Goal: Task Accomplishment & Management: Complete application form

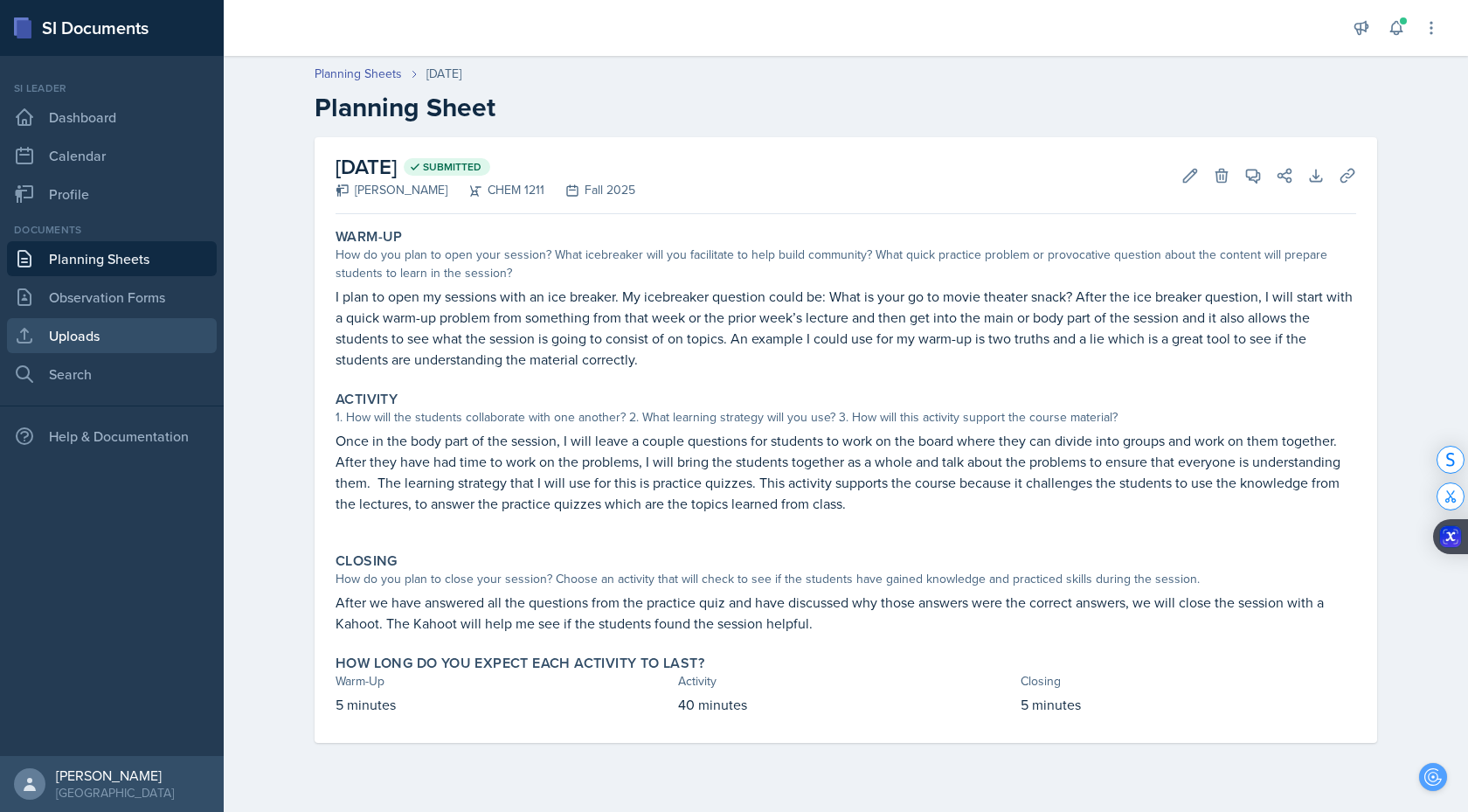
click at [83, 336] on link "Uploads" at bounding box center [112, 336] width 210 height 35
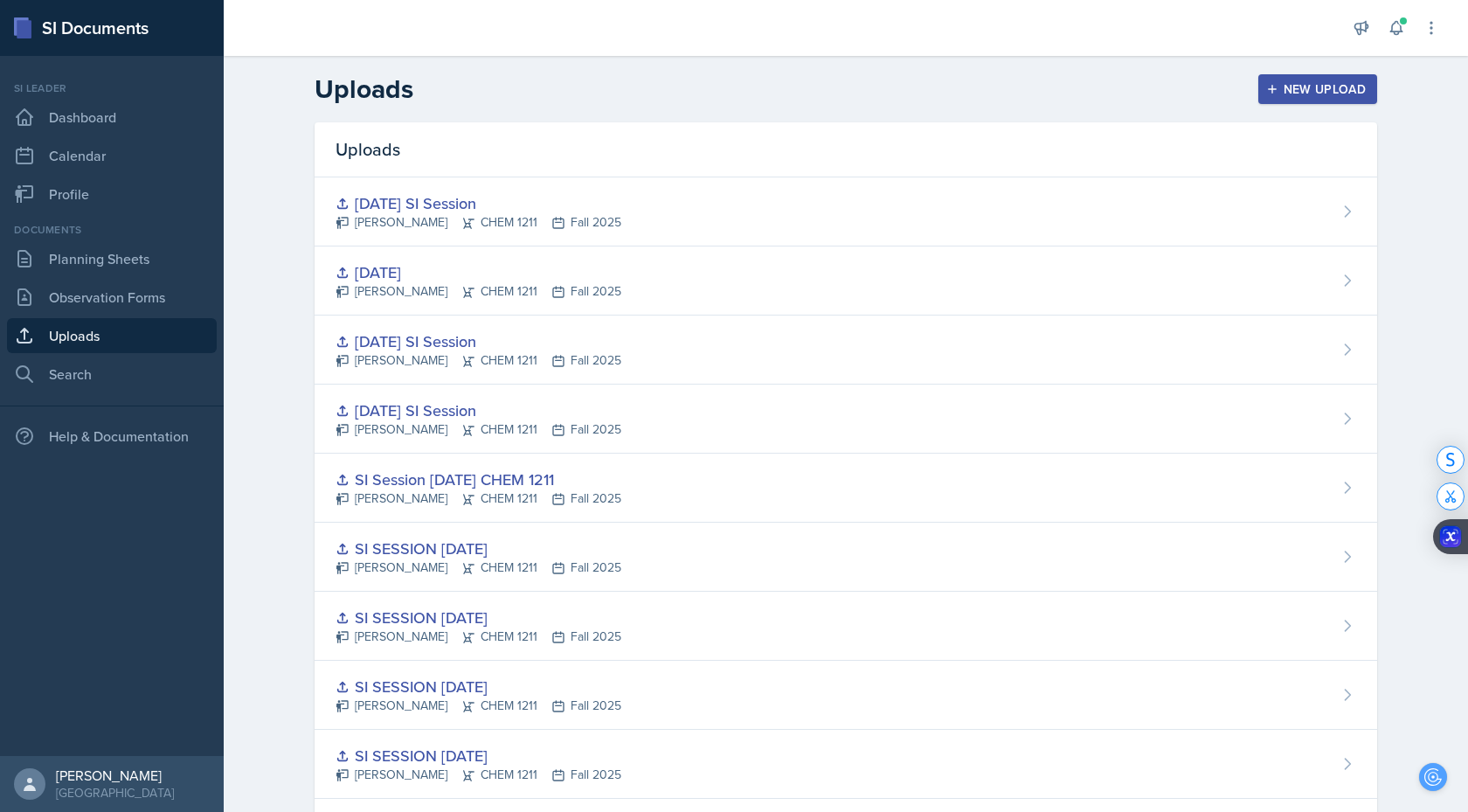
click at [1280, 93] on div "New Upload" at bounding box center [1317, 89] width 97 height 14
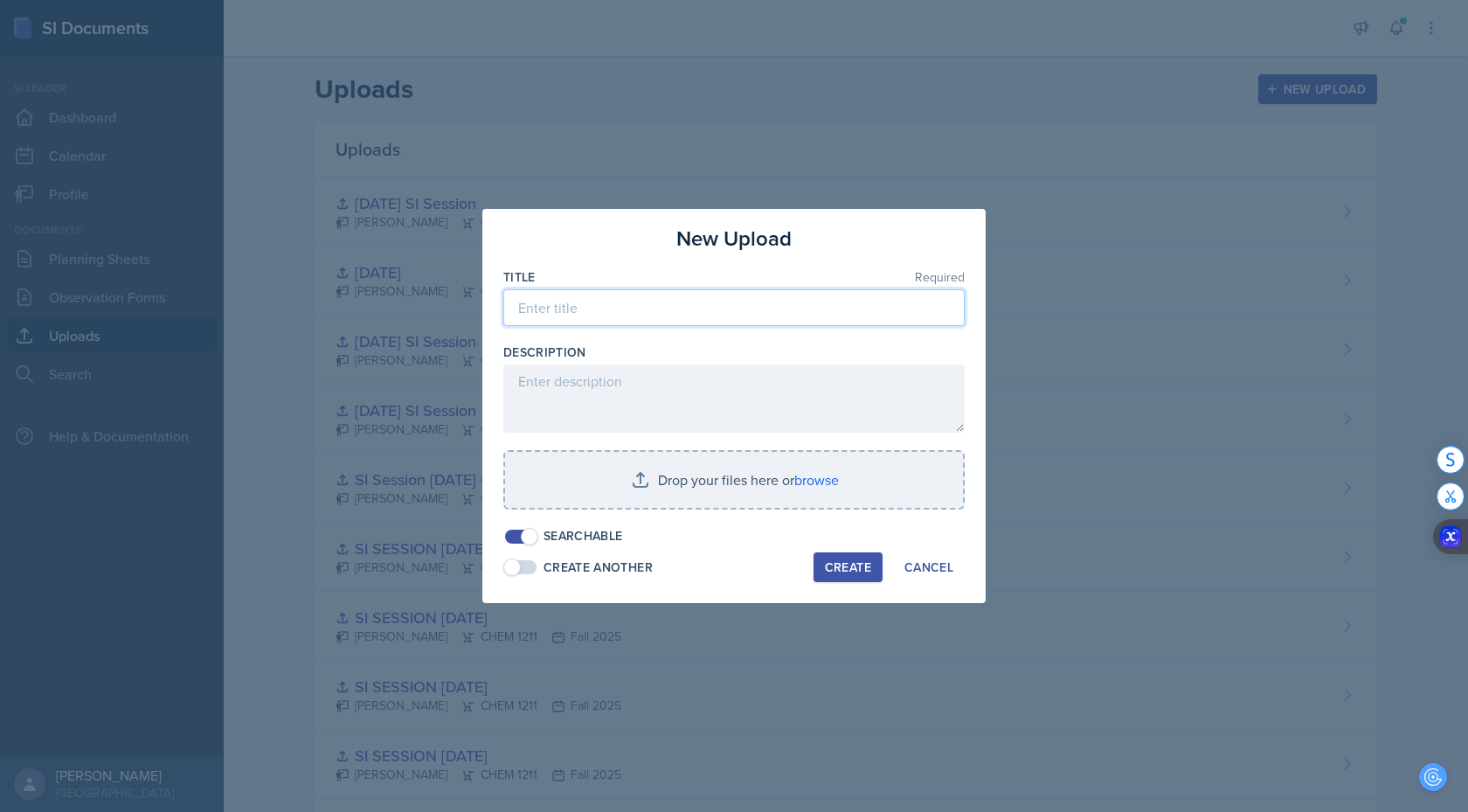
click at [733, 300] on input at bounding box center [734, 308] width 462 height 36
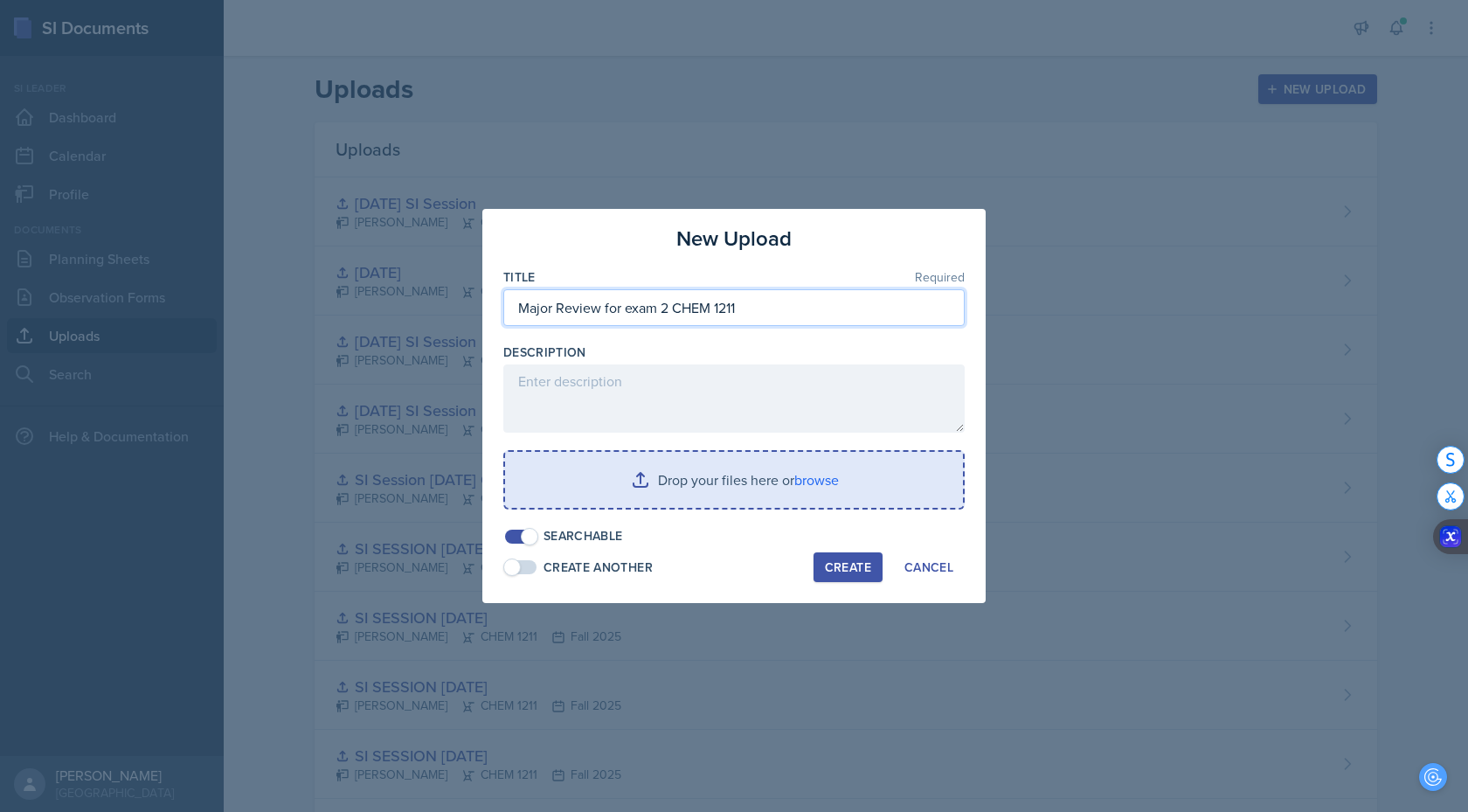
type input "Major Review for exam 2 CHEM 1211"
click at [820, 482] on input "file" at bounding box center [734, 480] width 458 height 56
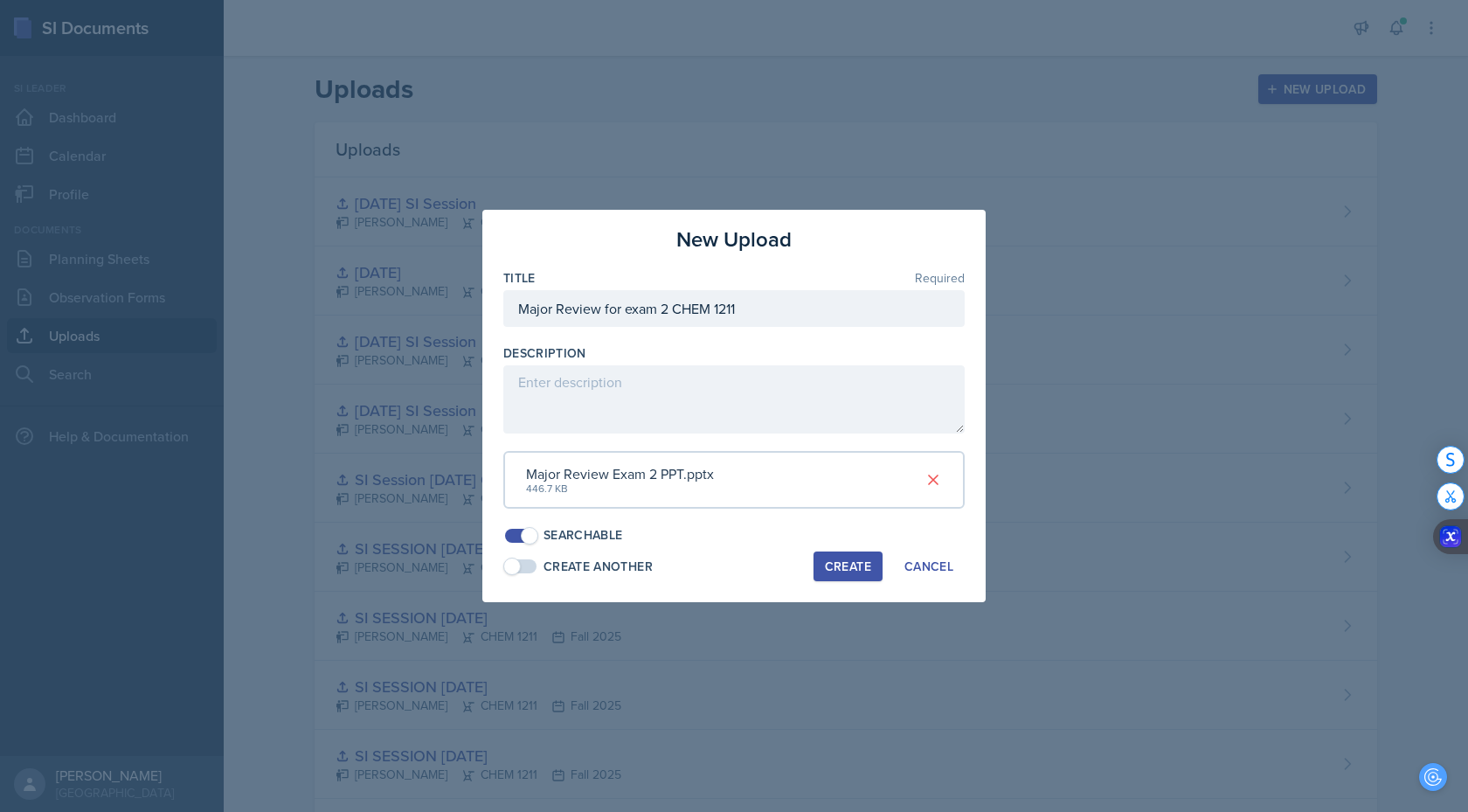
click at [847, 562] on div "Create" at bounding box center [847, 565] width 46 height 14
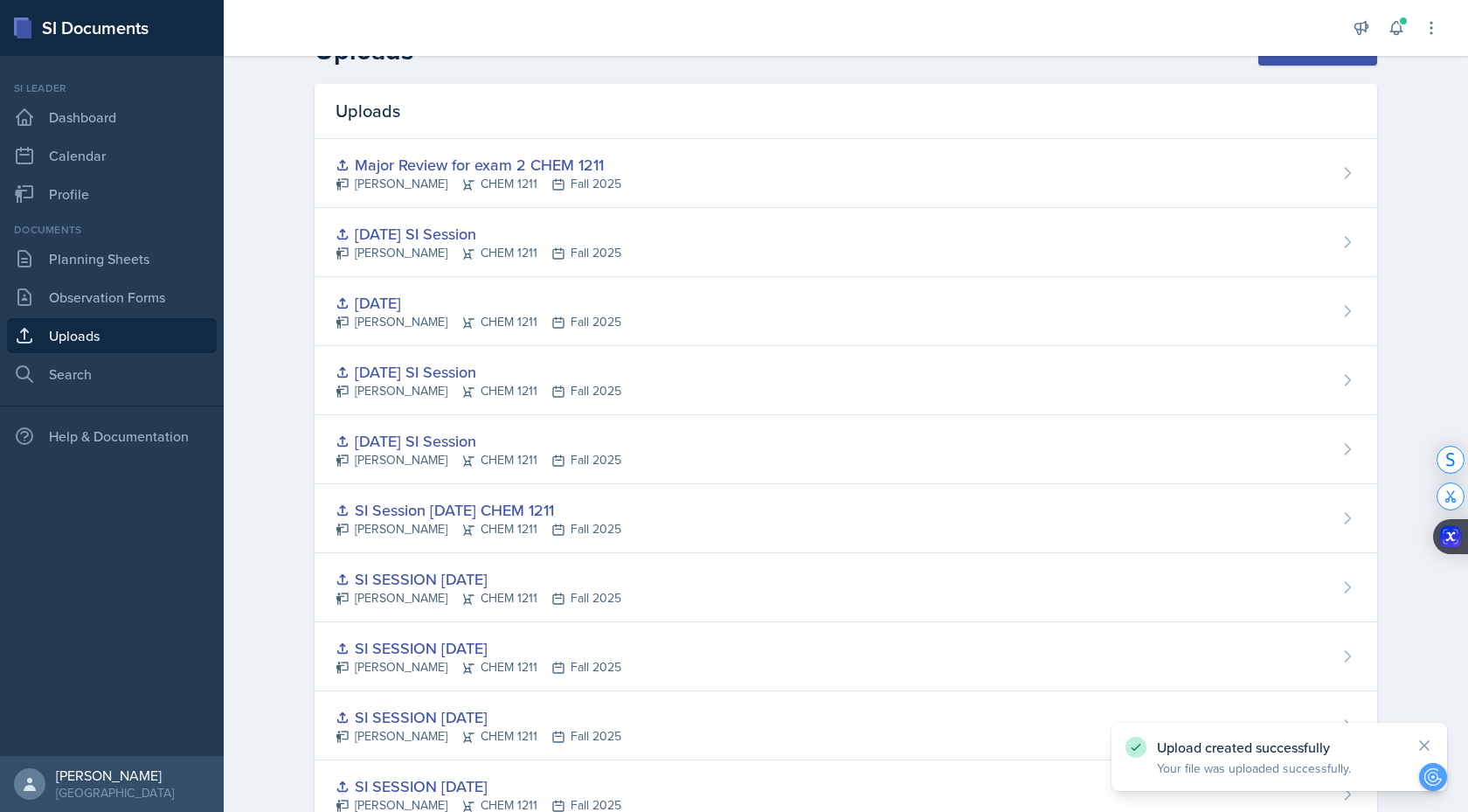
scroll to position [39, 0]
click at [86, 267] on link "Planning Sheets" at bounding box center [112, 259] width 210 height 35
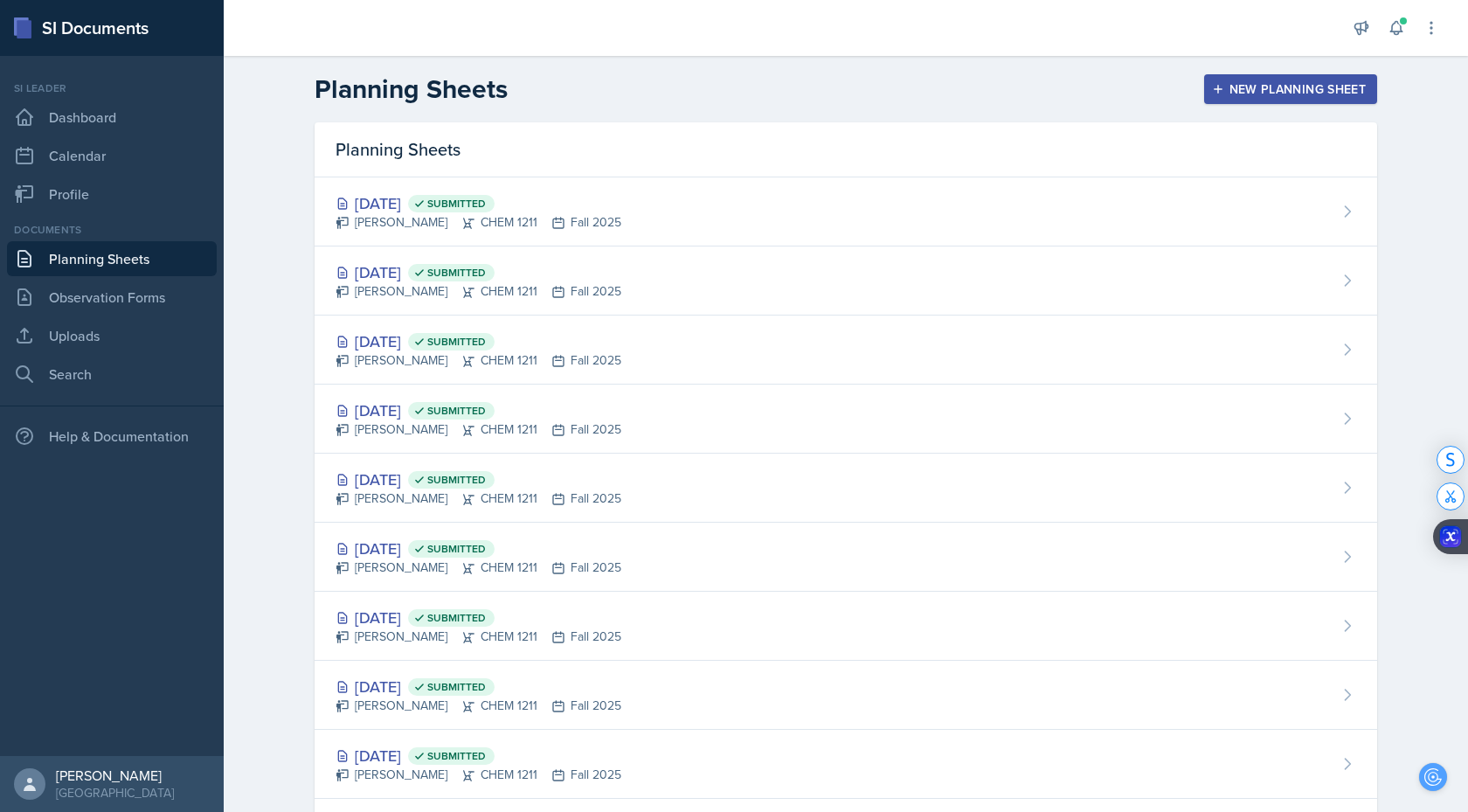
click at [1323, 100] on button "New Planning Sheet" at bounding box center [1290, 89] width 173 height 30
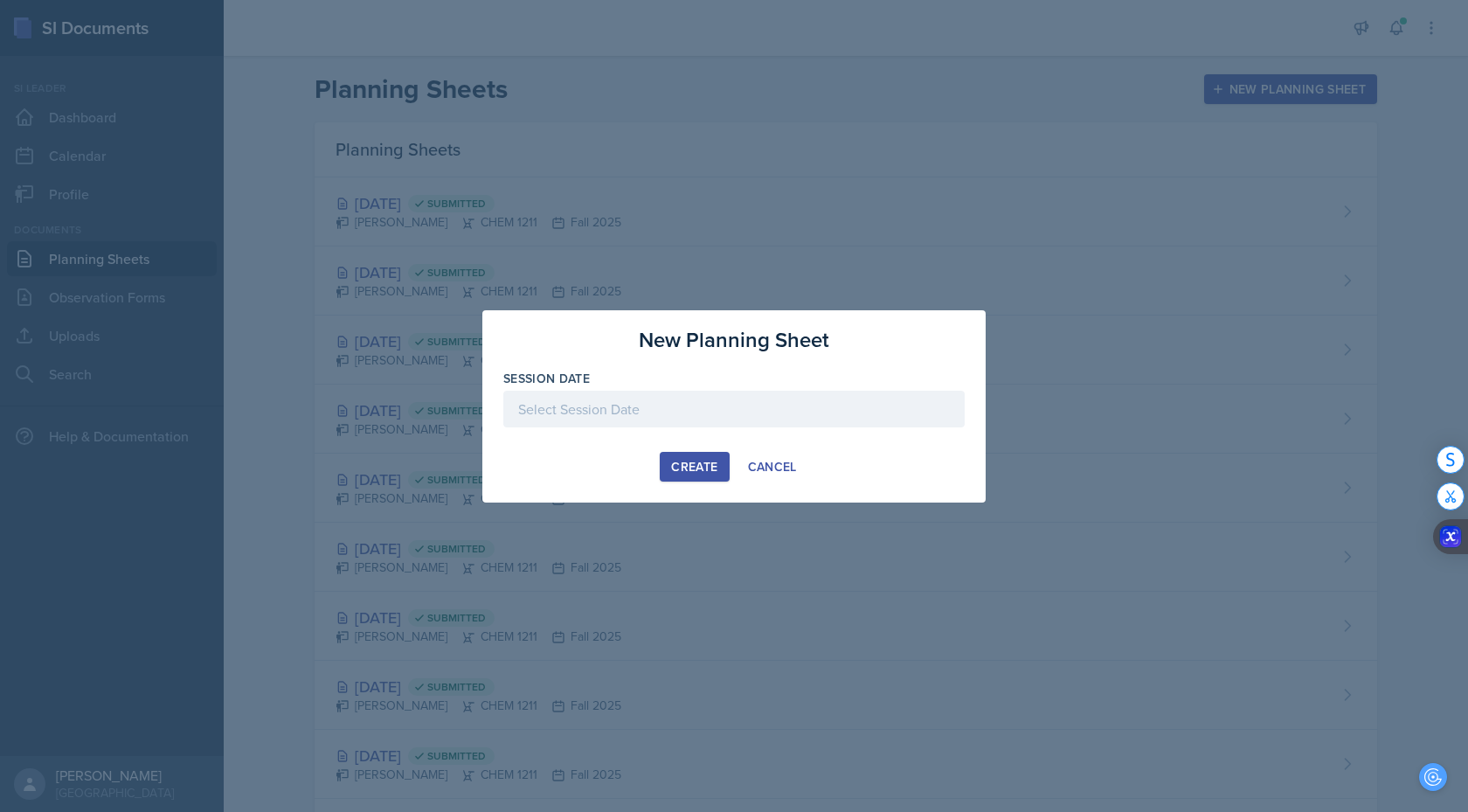
click at [703, 400] on div at bounding box center [734, 409] width 462 height 36
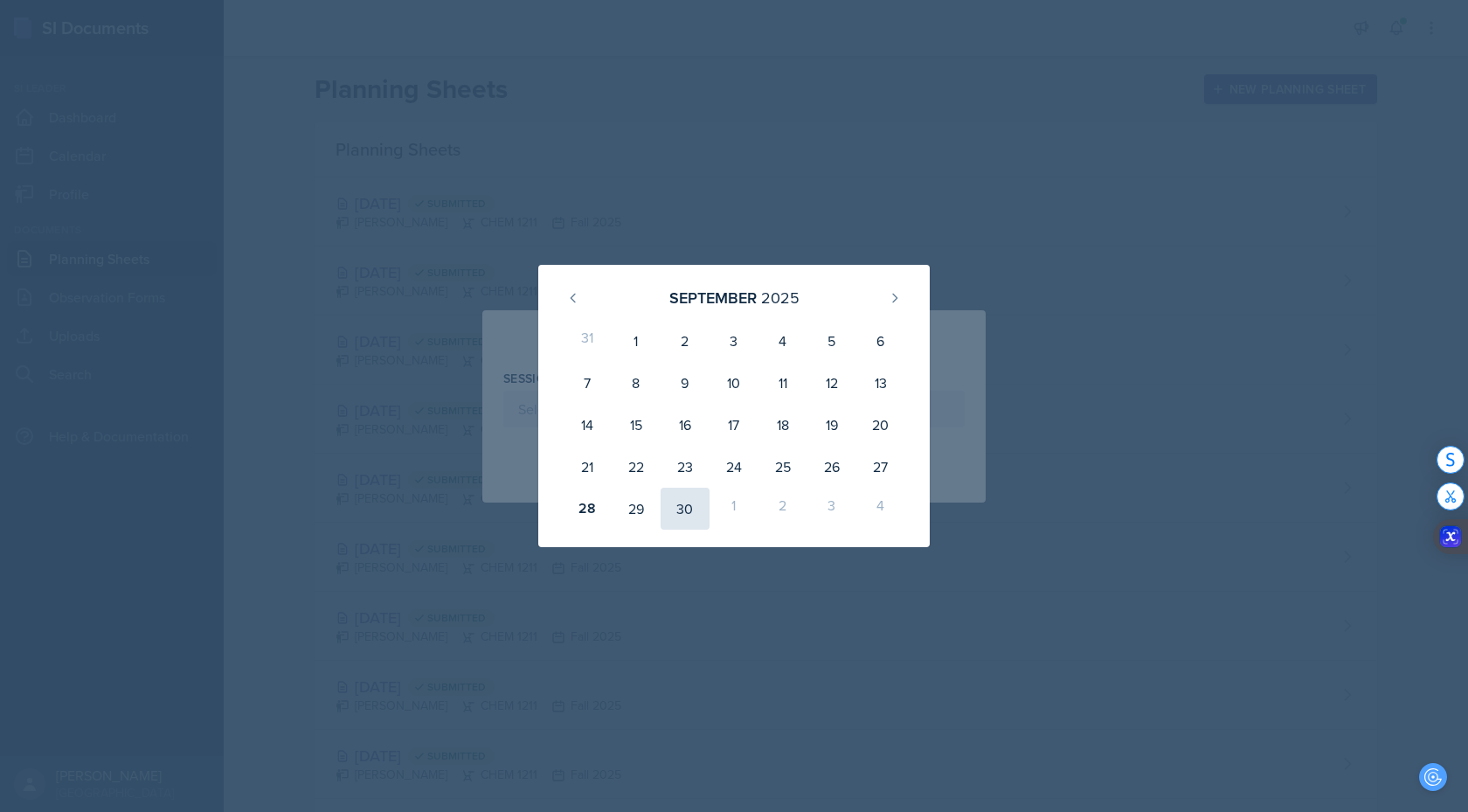
click at [685, 522] on div "30" at bounding box center [685, 508] width 49 height 42
type input "[DATE]"
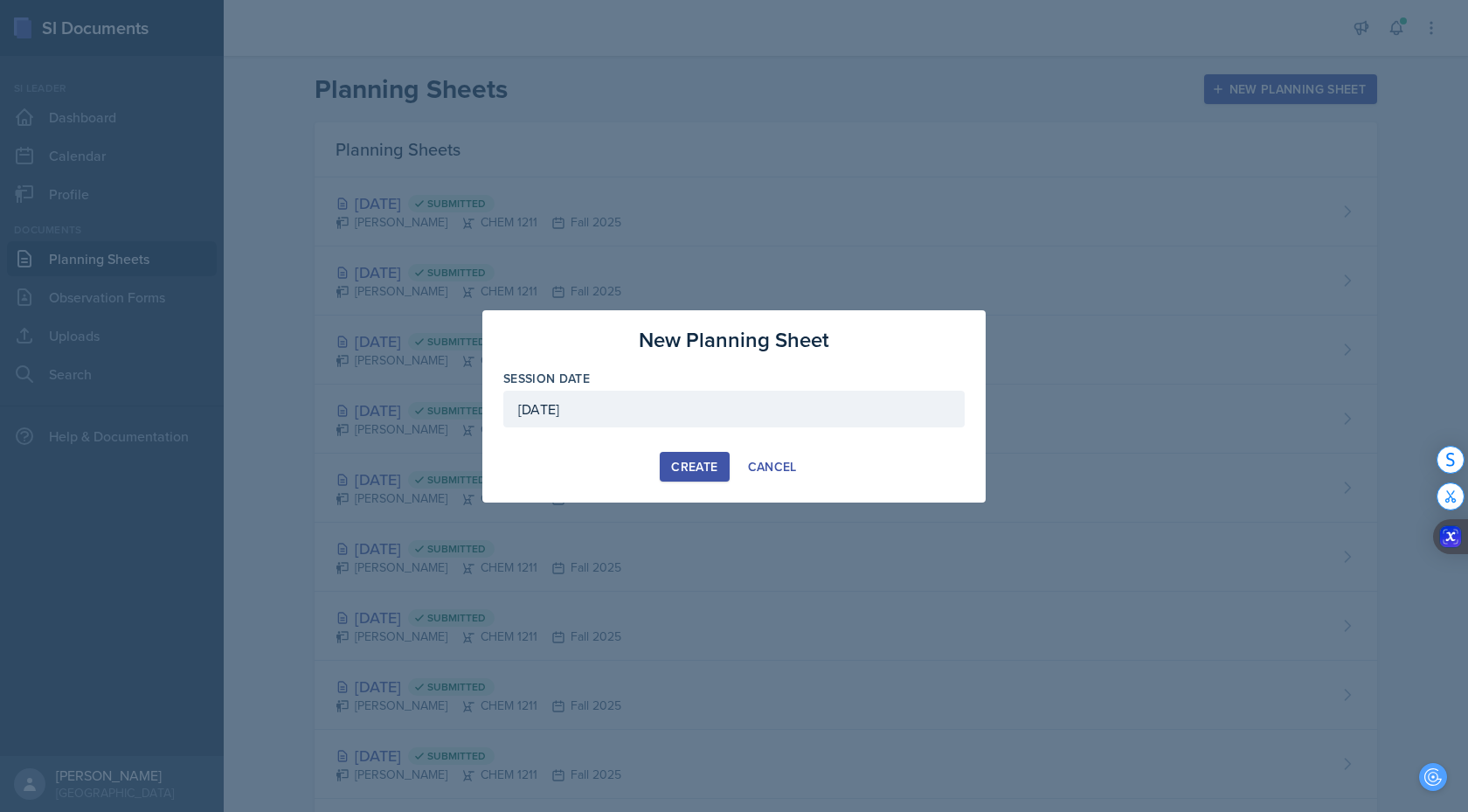
click at [697, 462] on div "Create" at bounding box center [694, 466] width 46 height 14
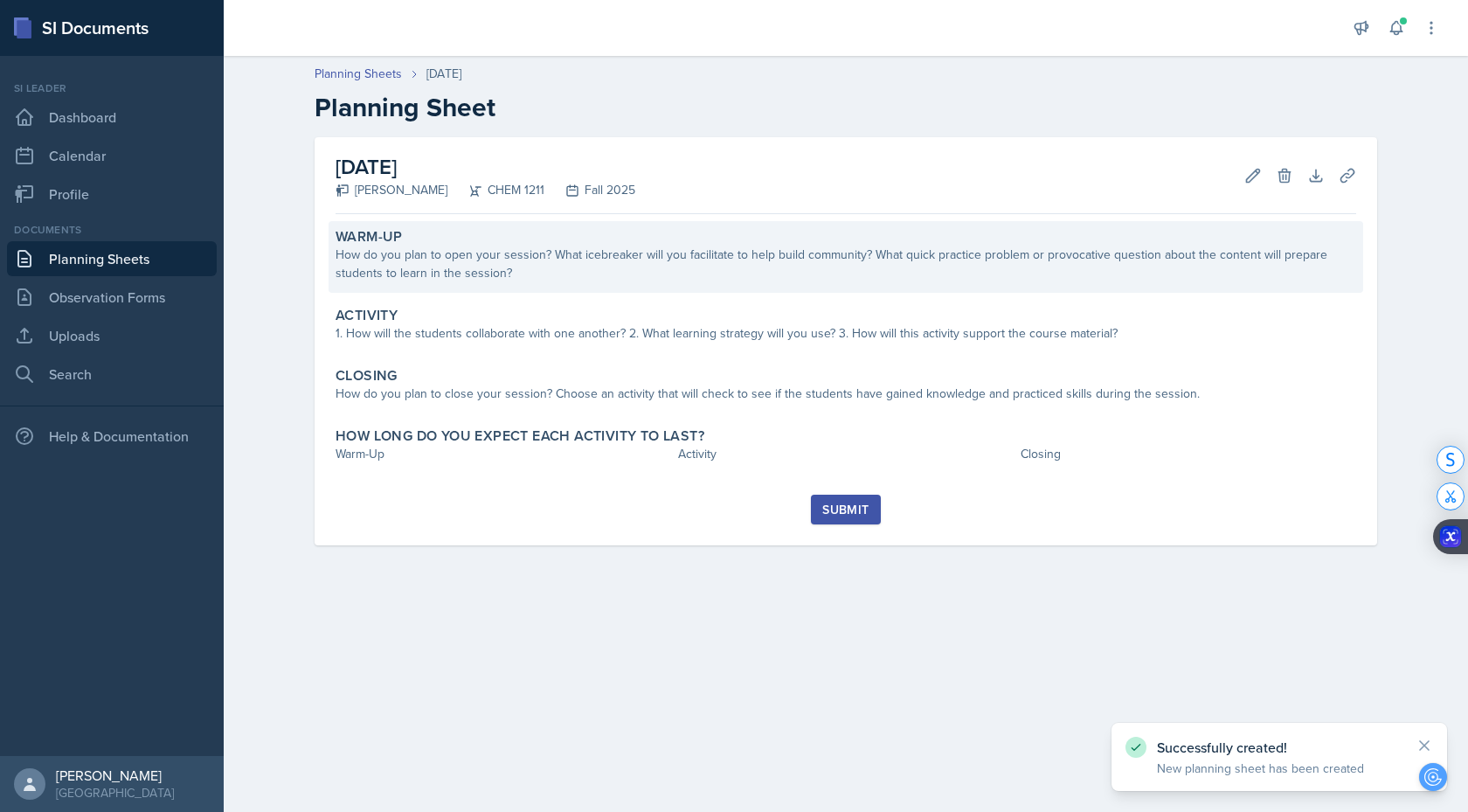
click at [630, 229] on div "Warm-Up" at bounding box center [846, 236] width 1021 height 17
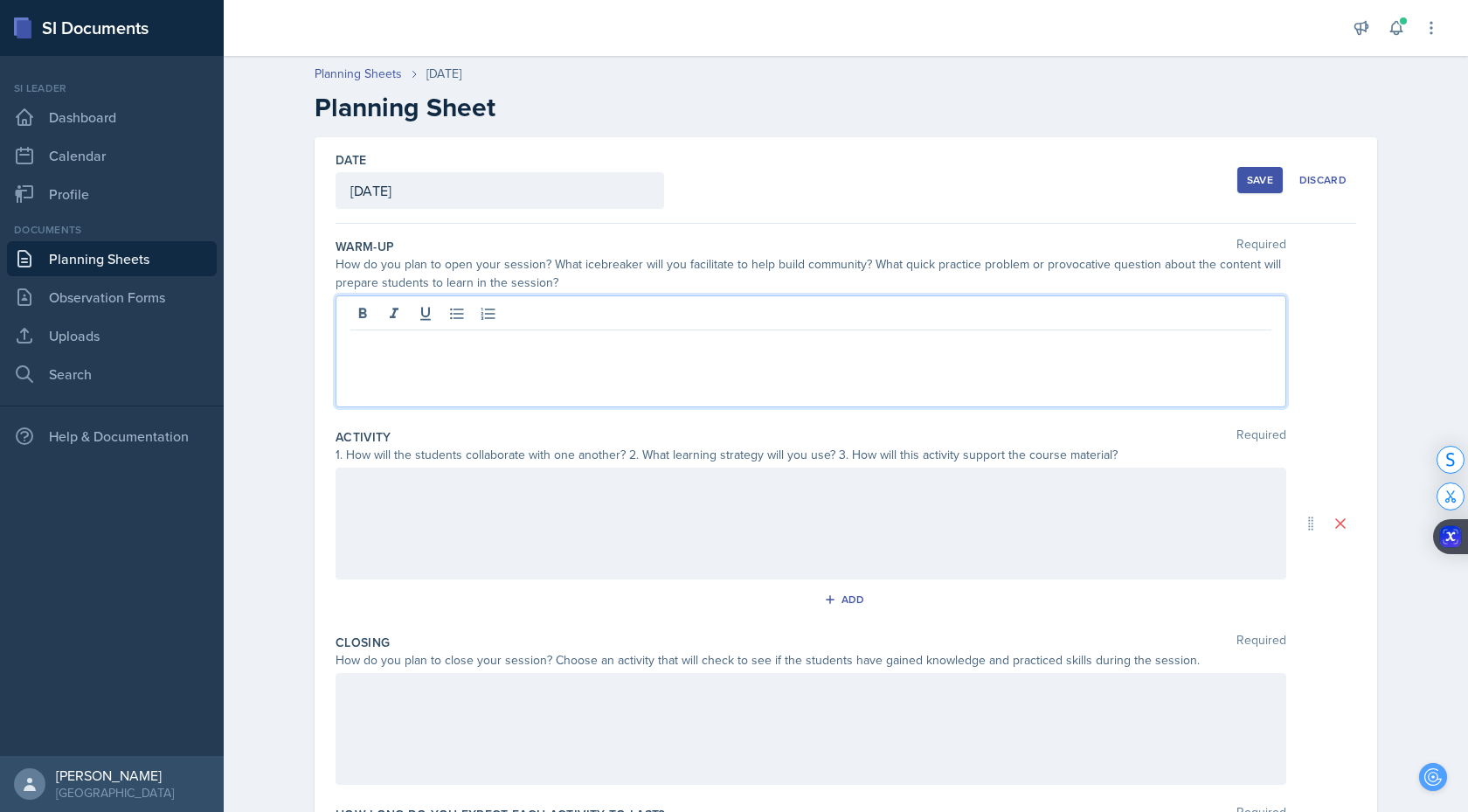
click at [546, 324] on div at bounding box center [811, 351] width 951 height 112
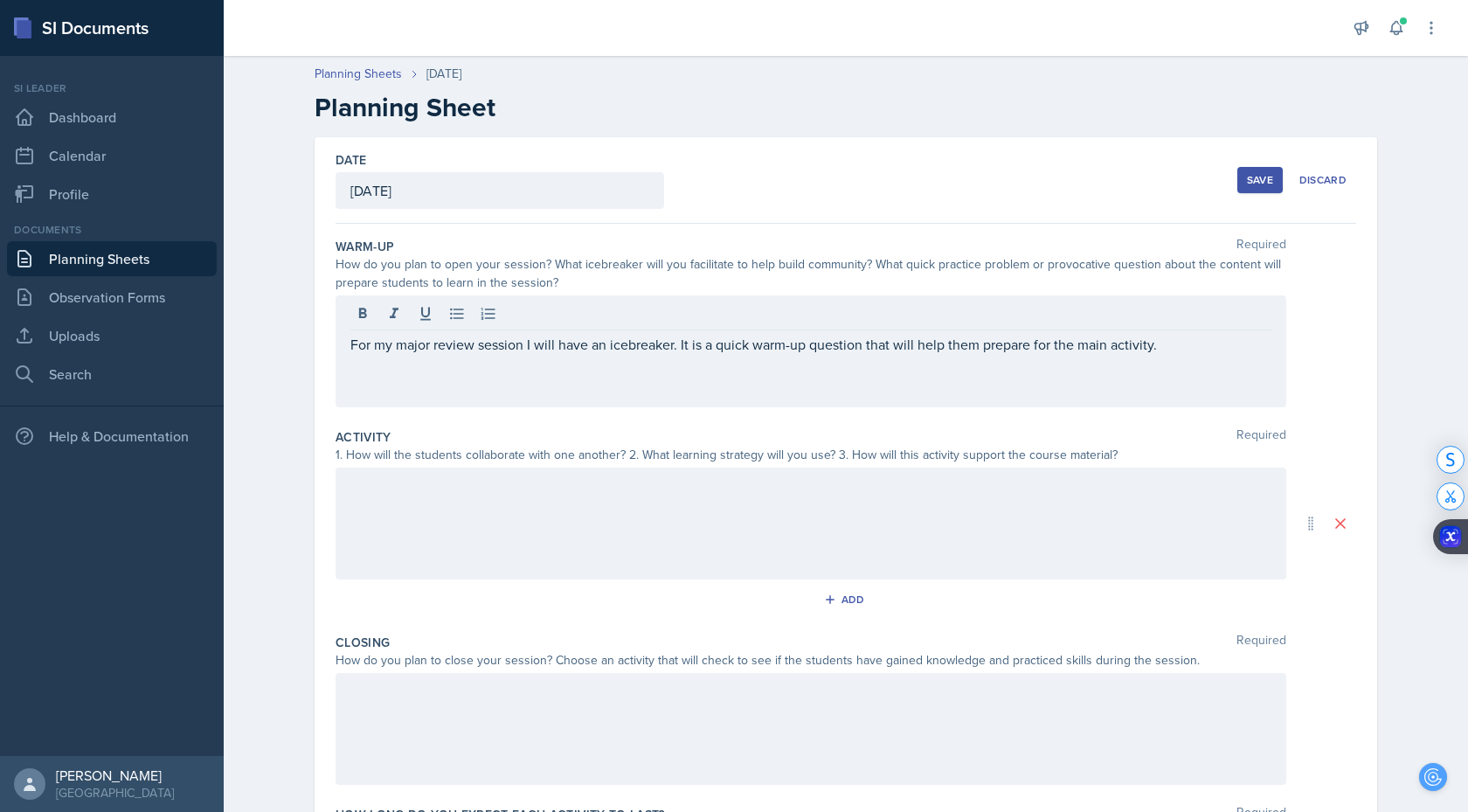
click at [406, 550] on div at bounding box center [811, 523] width 951 height 112
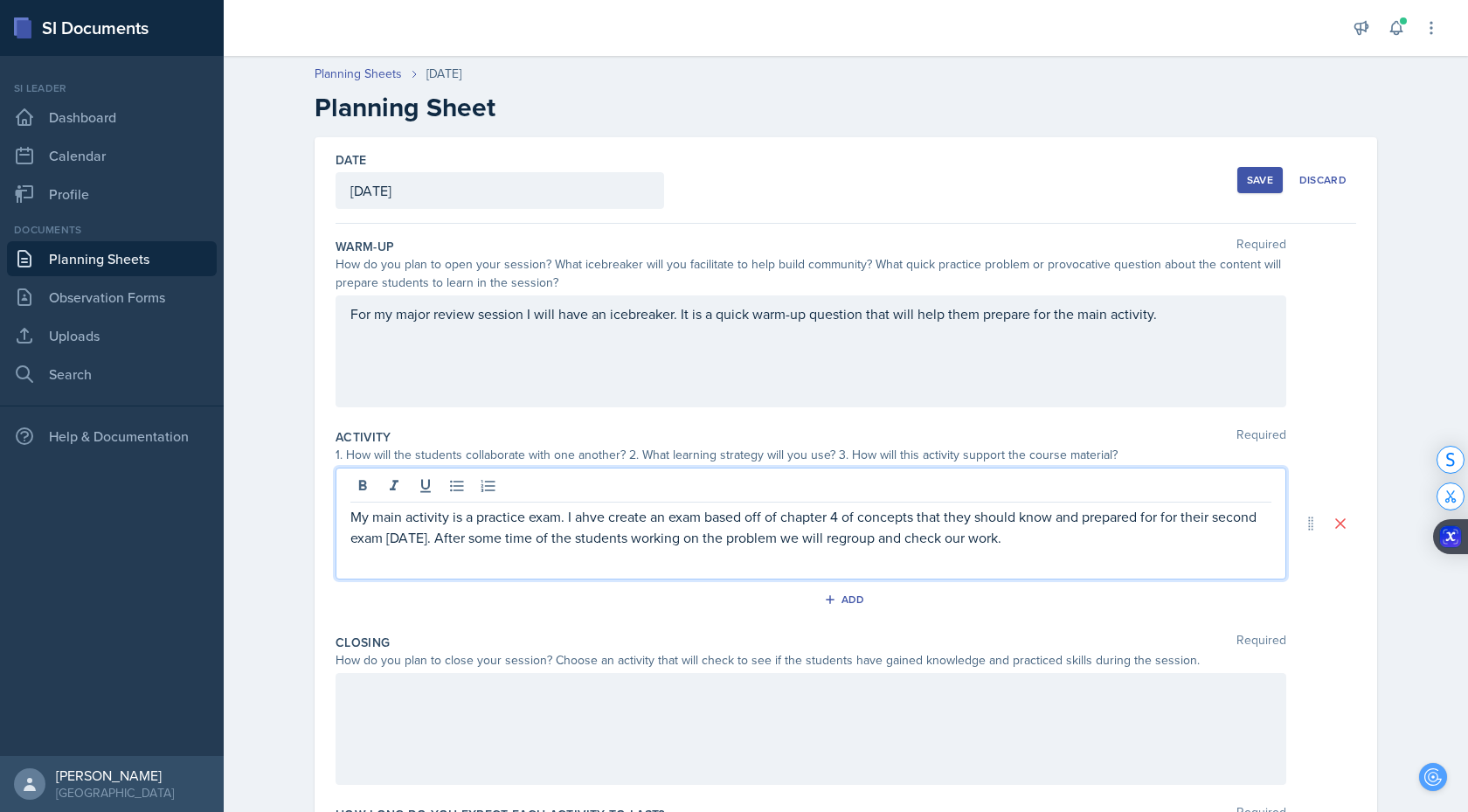
click at [0, 0] on div "and be" at bounding box center [0, 0] width 0 height 0
click at [0, 0] on div "have created" at bounding box center [0, 0] width 0 height 0
click at [0, 0] on div "[DATE]." at bounding box center [0, 0] width 0 height 0
click at [0, 0] on span "m" at bounding box center [0, 0] width 0 height 0
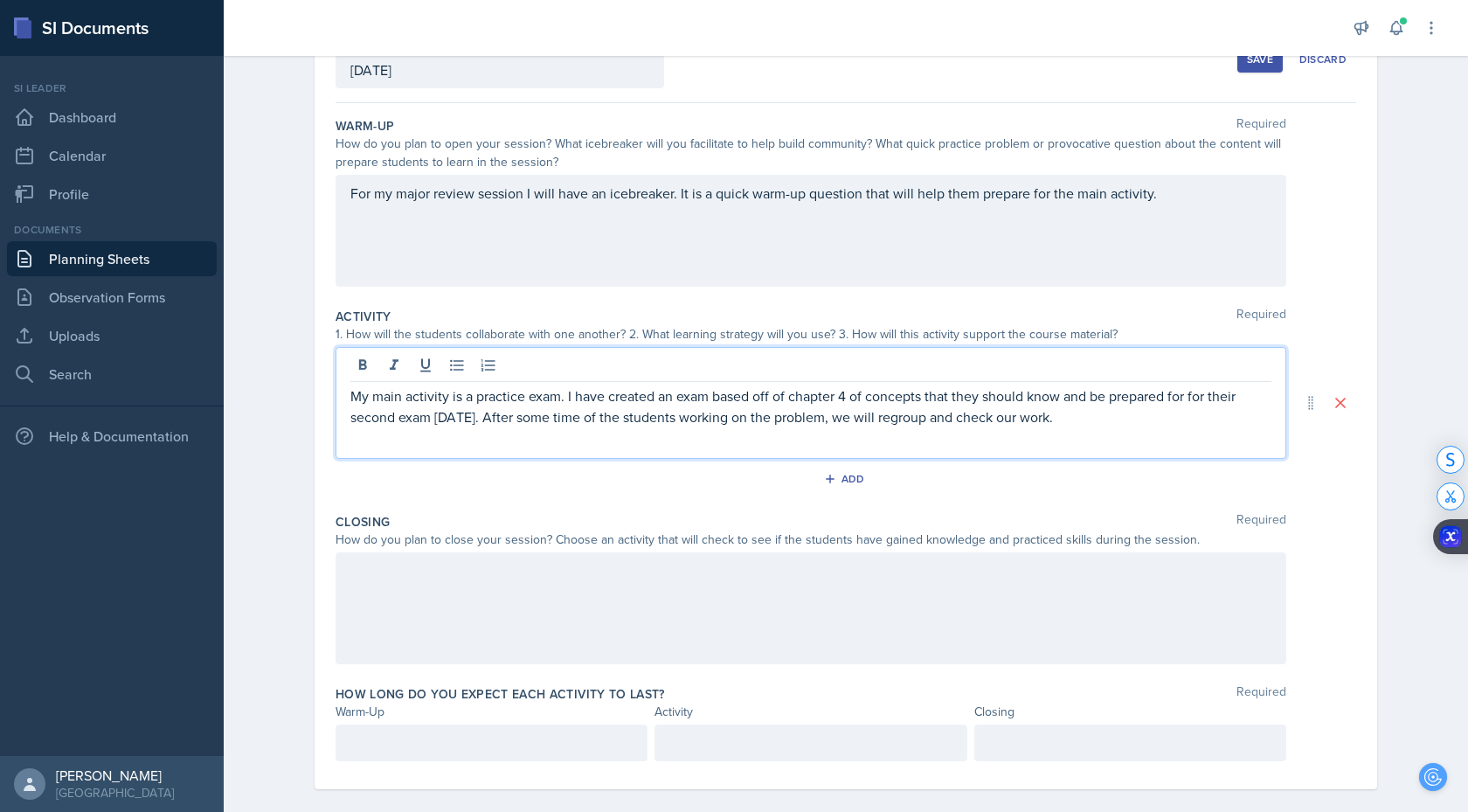
click at [798, 598] on div at bounding box center [811, 608] width 951 height 112
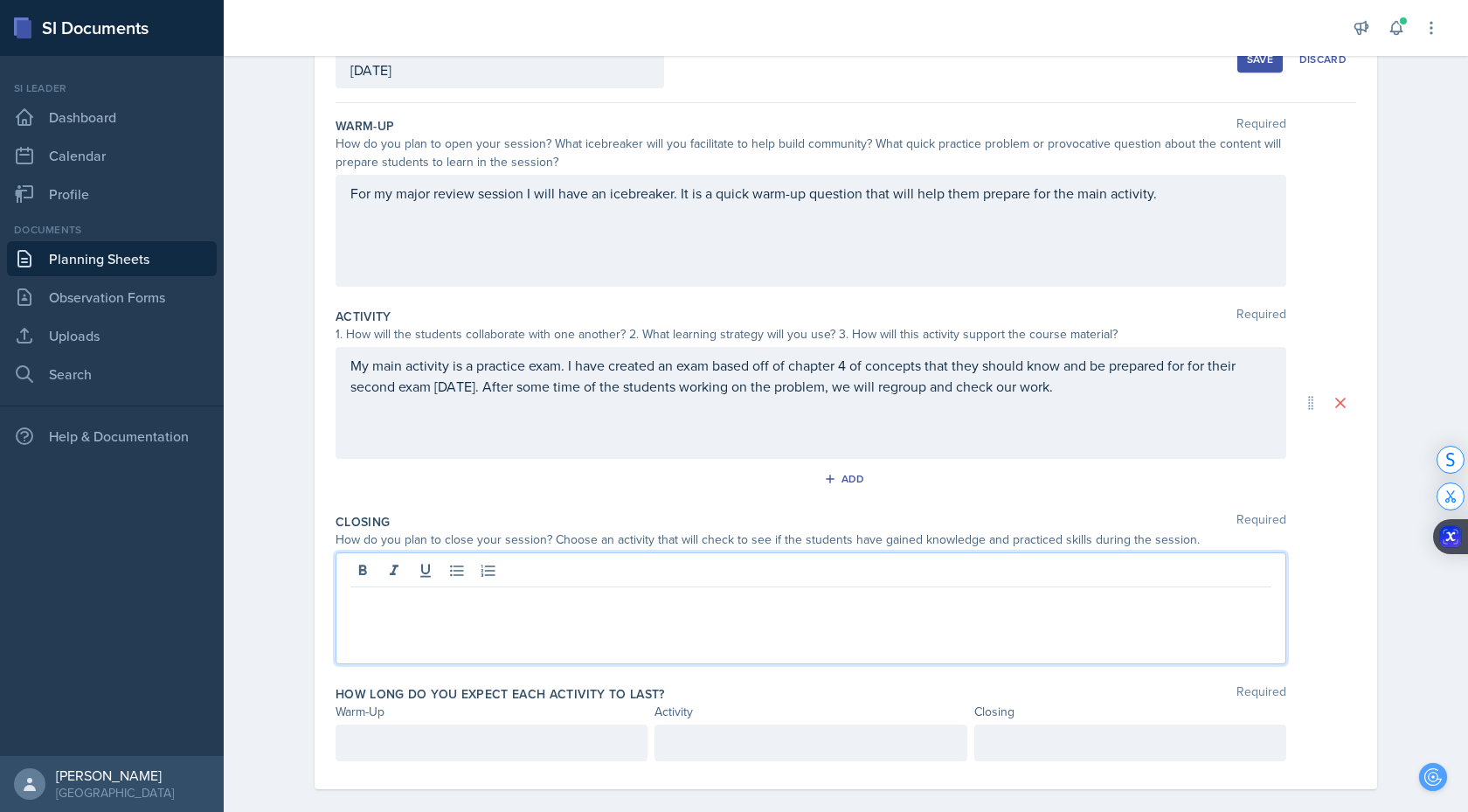
scroll to position [140, 0]
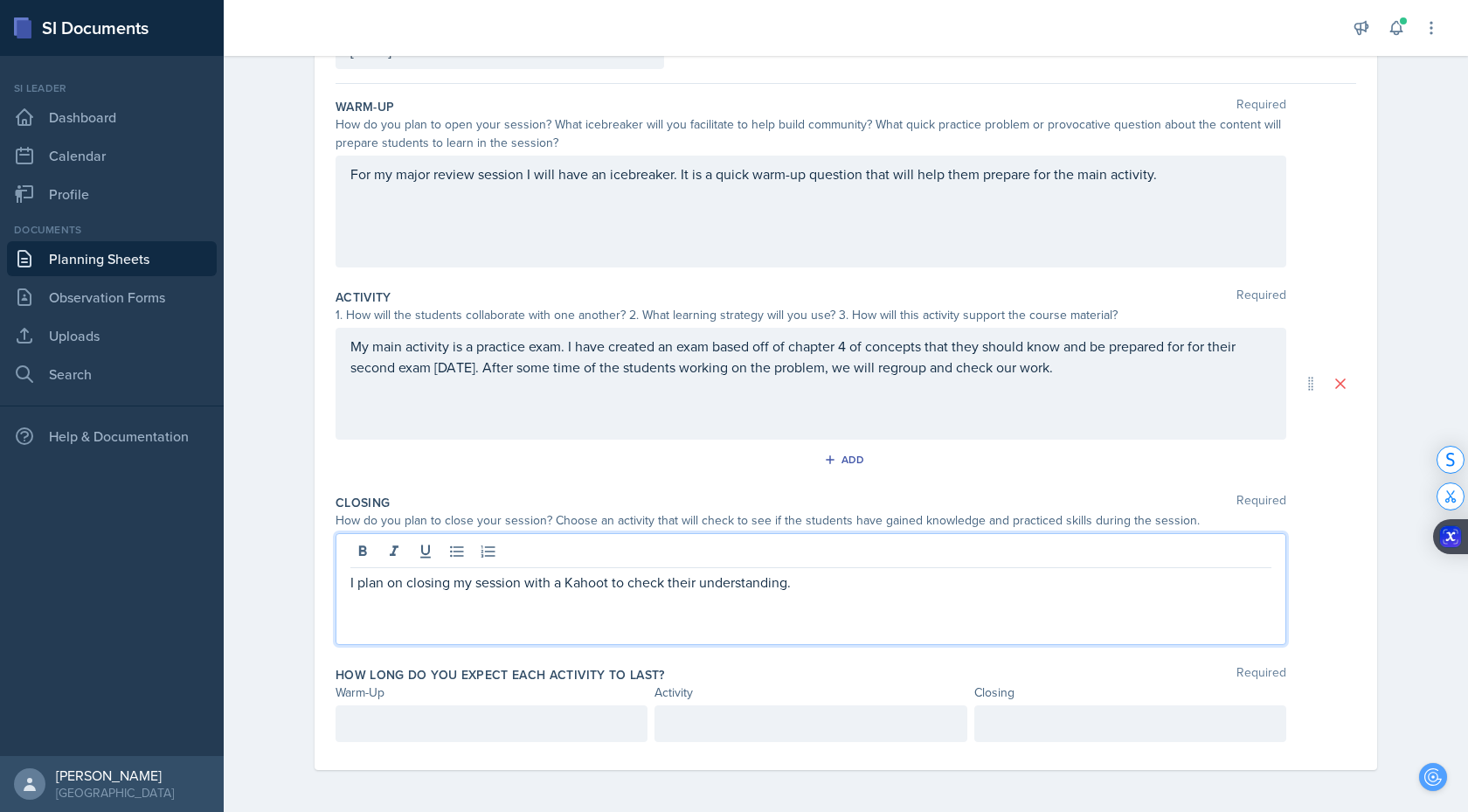
click at [445, 710] on div at bounding box center [492, 723] width 312 height 36
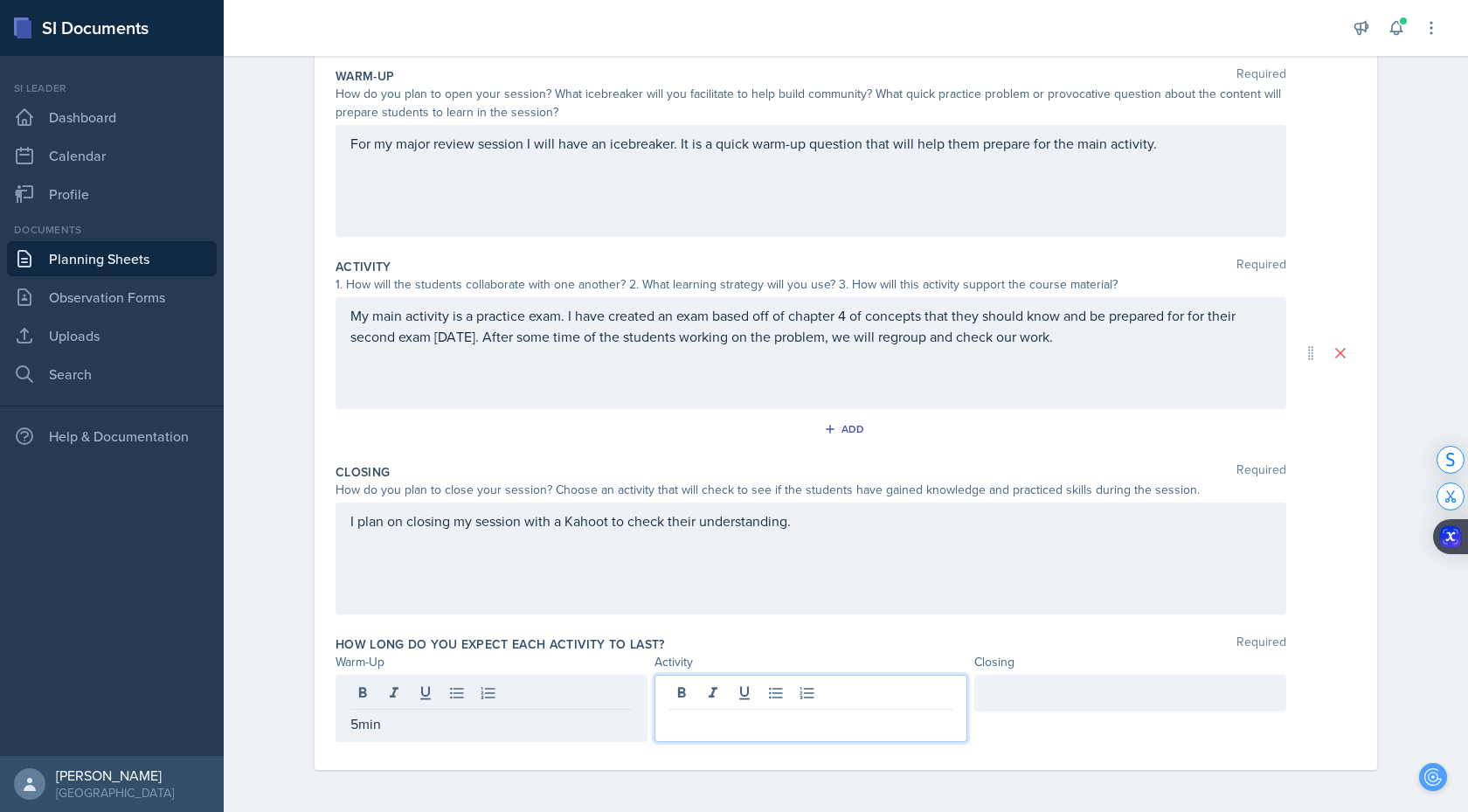
click at [728, 695] on div at bounding box center [810, 709] width 312 height 67
click at [1031, 688] on div at bounding box center [1130, 693] width 312 height 36
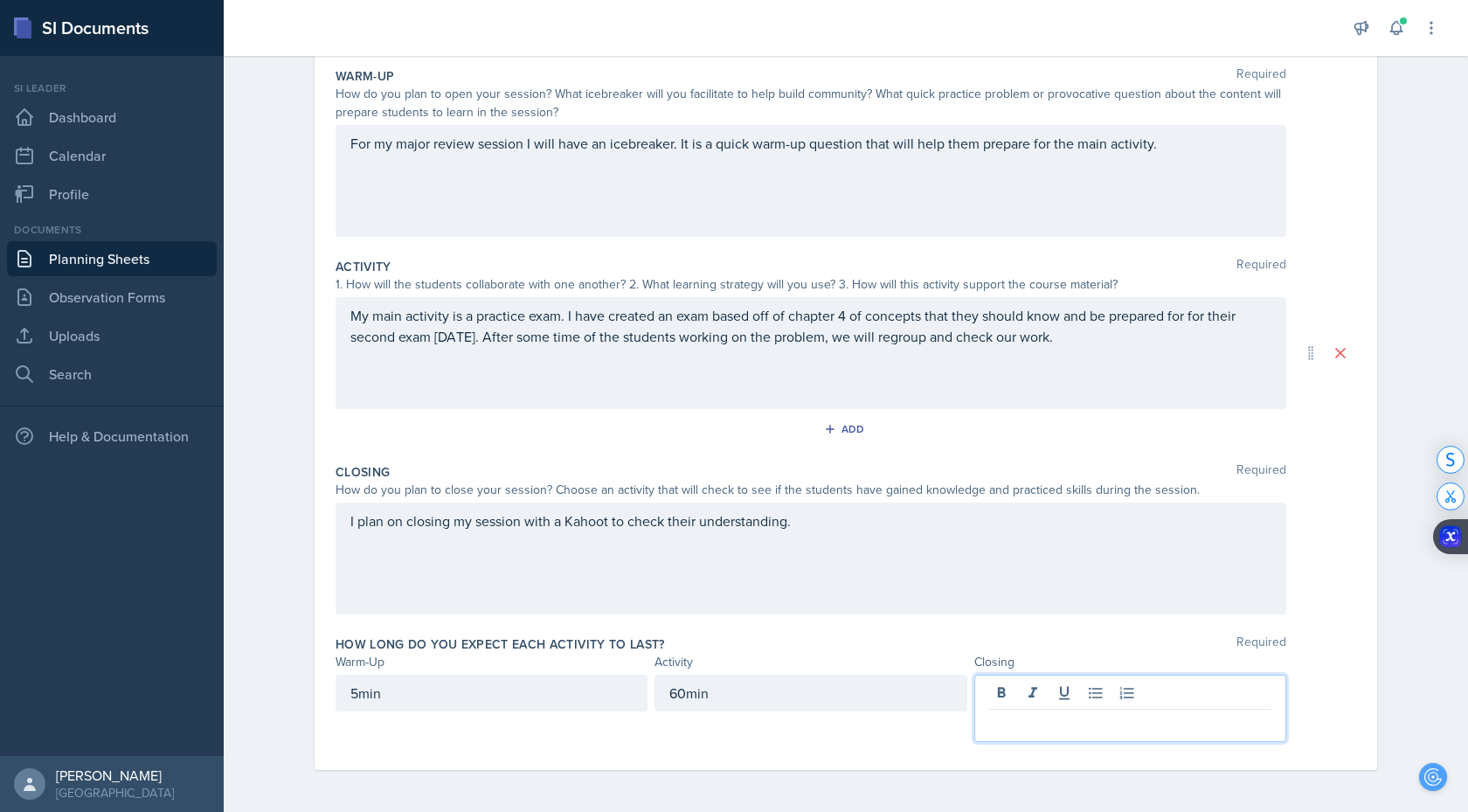
click at [808, 700] on div "60min" at bounding box center [810, 693] width 312 height 36
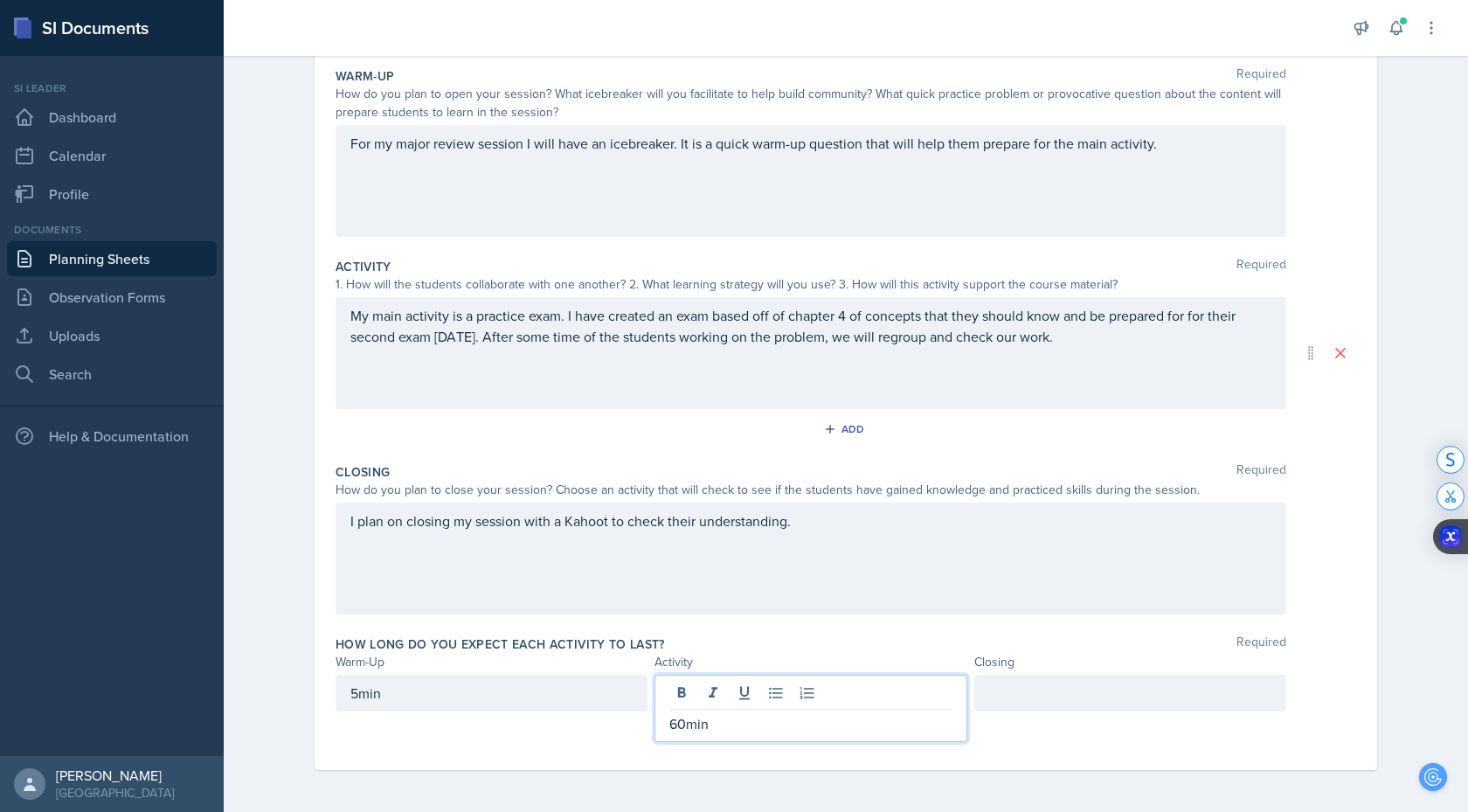
click at [759, 722] on p "60min" at bounding box center [810, 723] width 282 height 21
click at [984, 688] on div at bounding box center [1130, 693] width 312 height 36
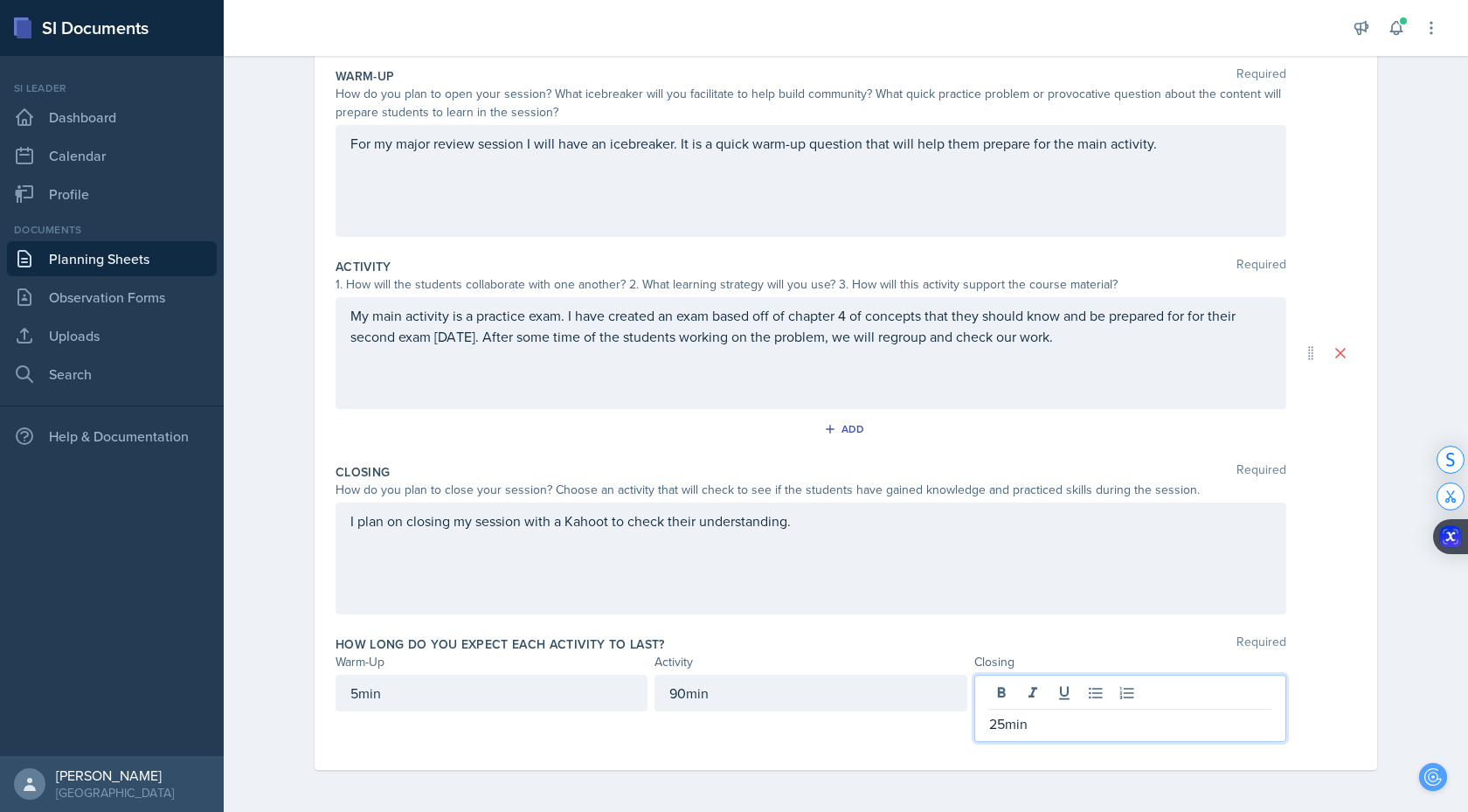
click at [776, 758] on div "Warm-Up Required How do you plan to open your session? What icebreaker will you…" at bounding box center [846, 412] width 1021 height 717
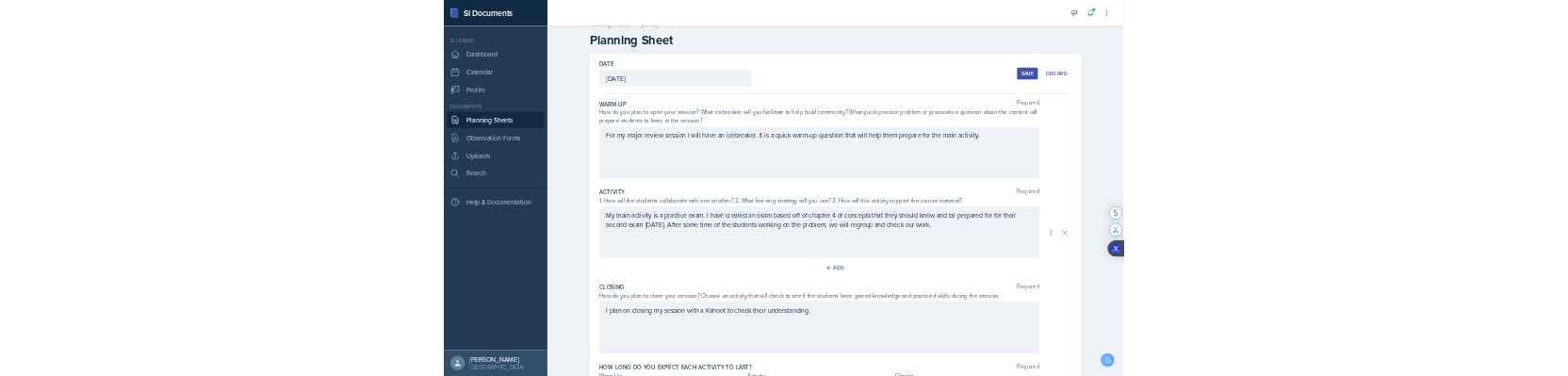
scroll to position [0, 0]
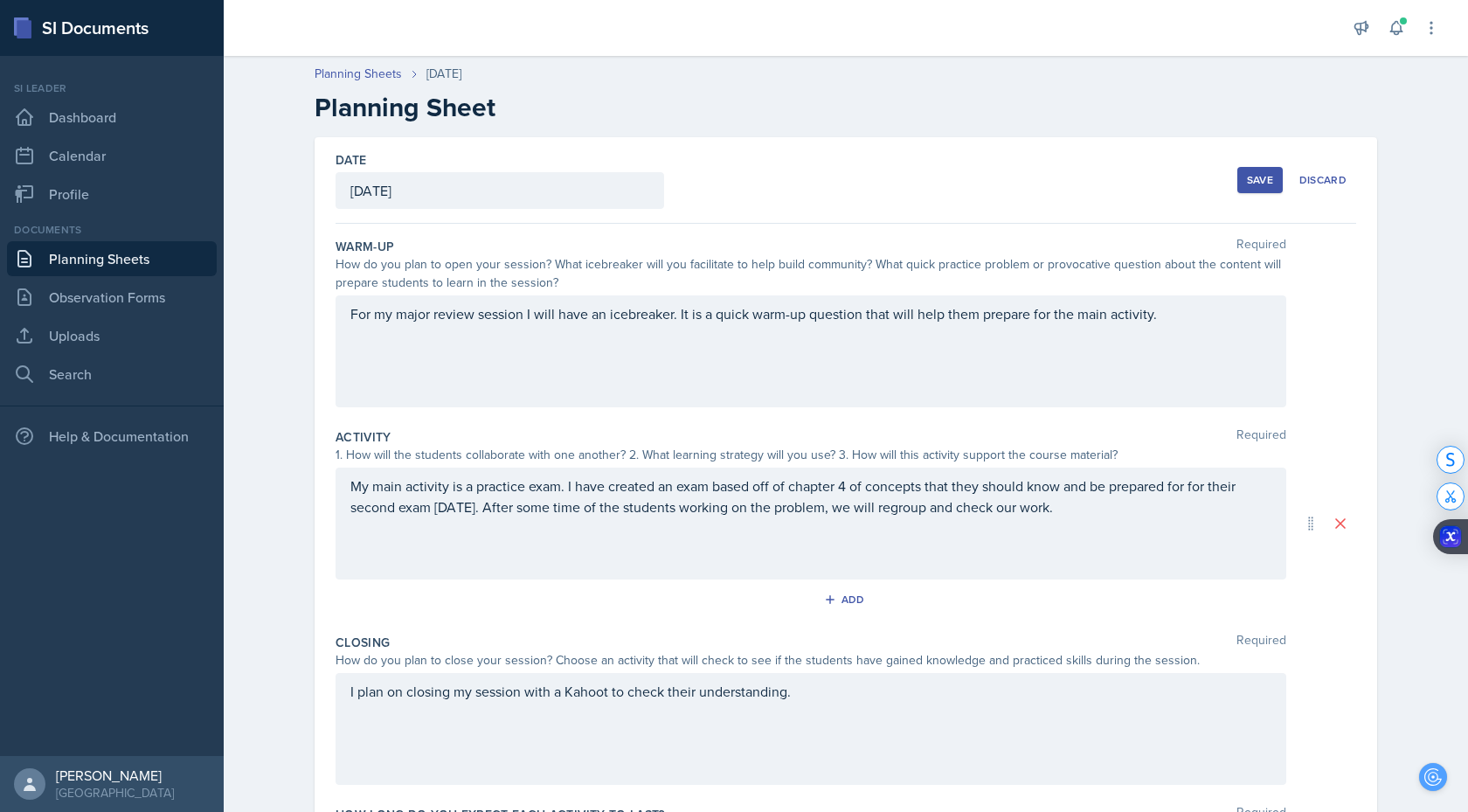
click at [1278, 181] on button "Save" at bounding box center [1260, 180] width 45 height 26
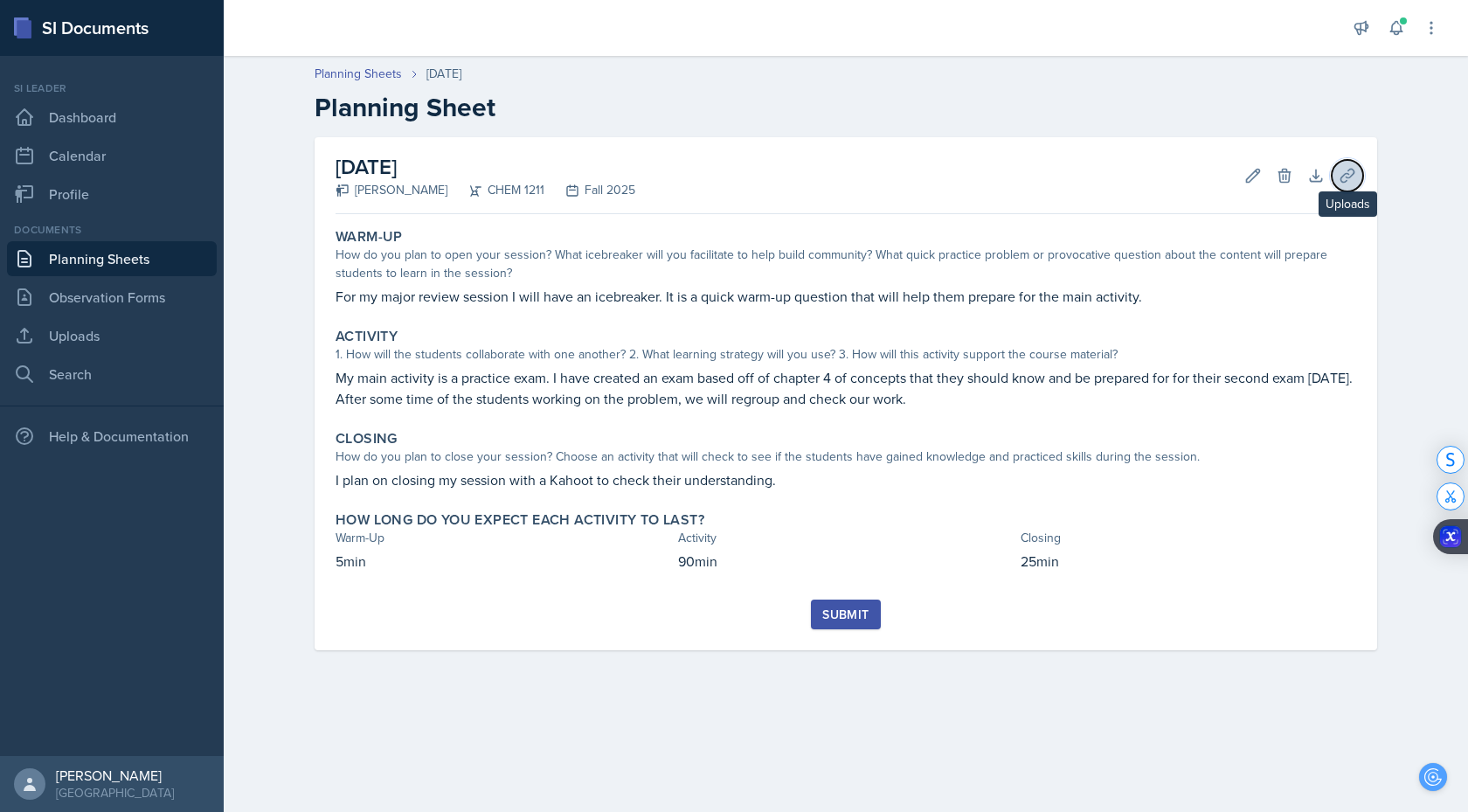
click at [1351, 173] on icon at bounding box center [1346, 175] width 17 height 17
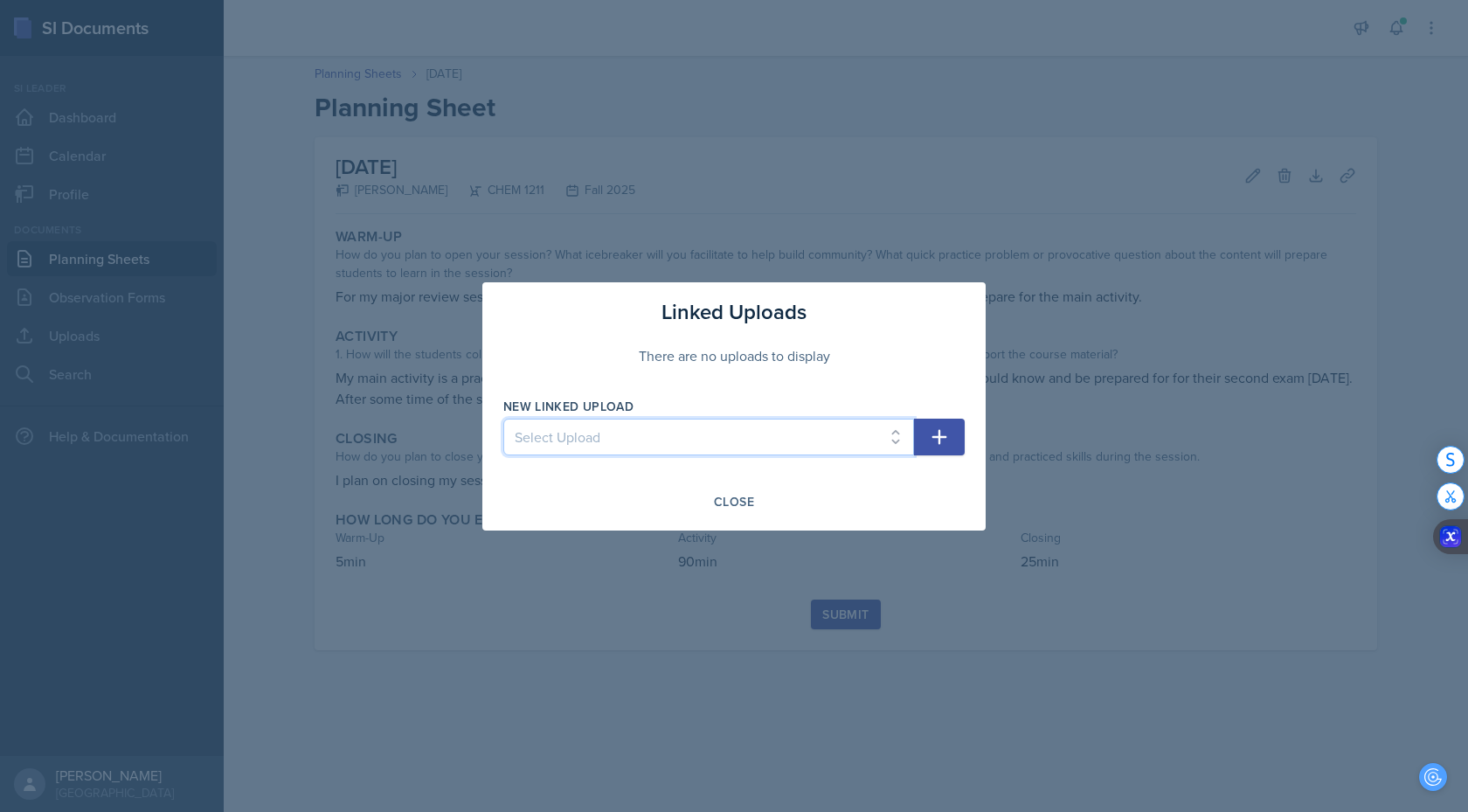
click at [636, 442] on select "Select Upload Powerpoint SI SESSION [DATE] SI SESSION [DATE] SI SESSION [DATE] …" at bounding box center [709, 436] width 411 height 36
select select "286e1f02-ac1c-4090-bbdc-bf781197a200"
click at [933, 436] on icon "button" at bounding box center [940, 436] width 15 height 15
select select
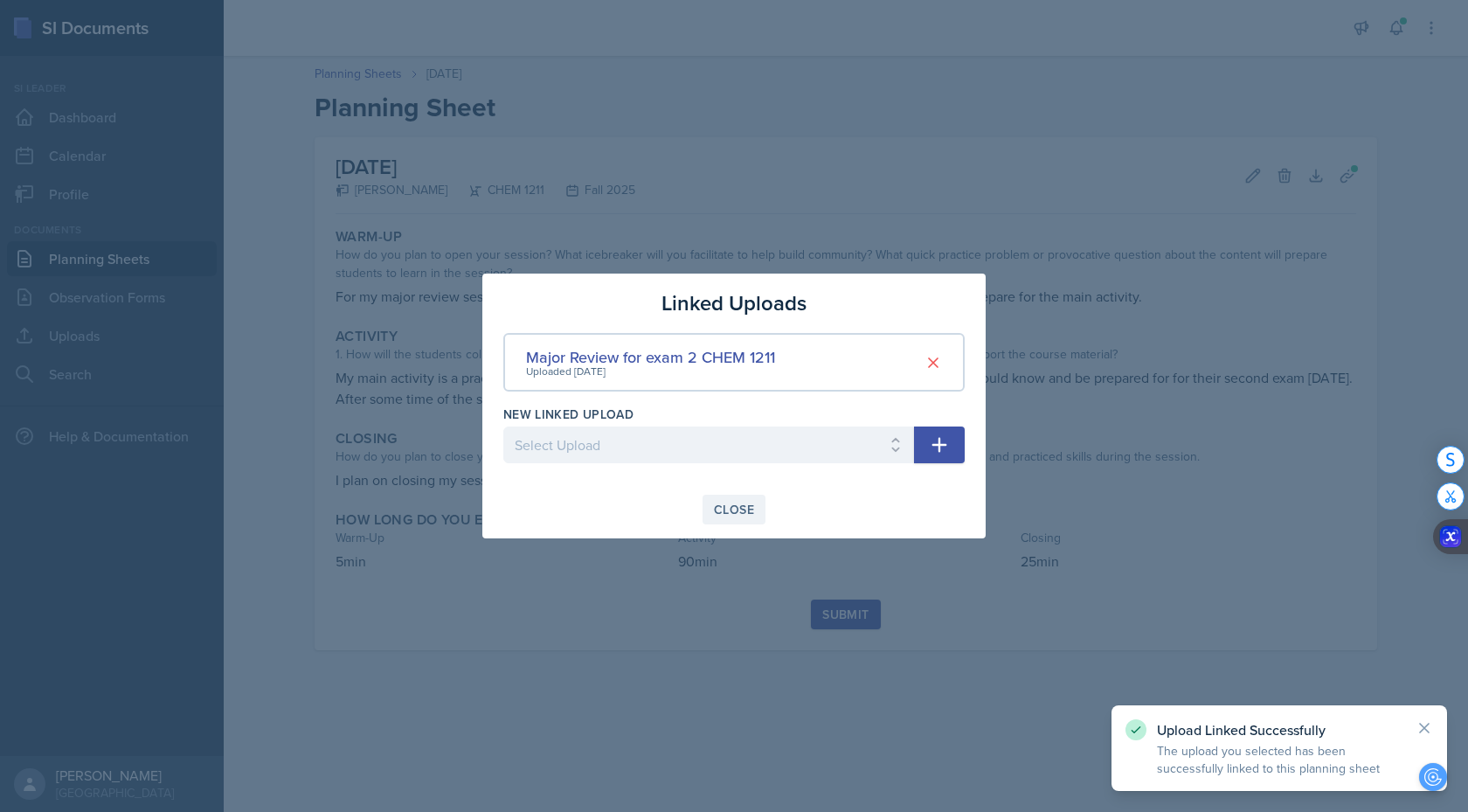
click at [736, 503] on div "Close" at bounding box center [734, 509] width 40 height 14
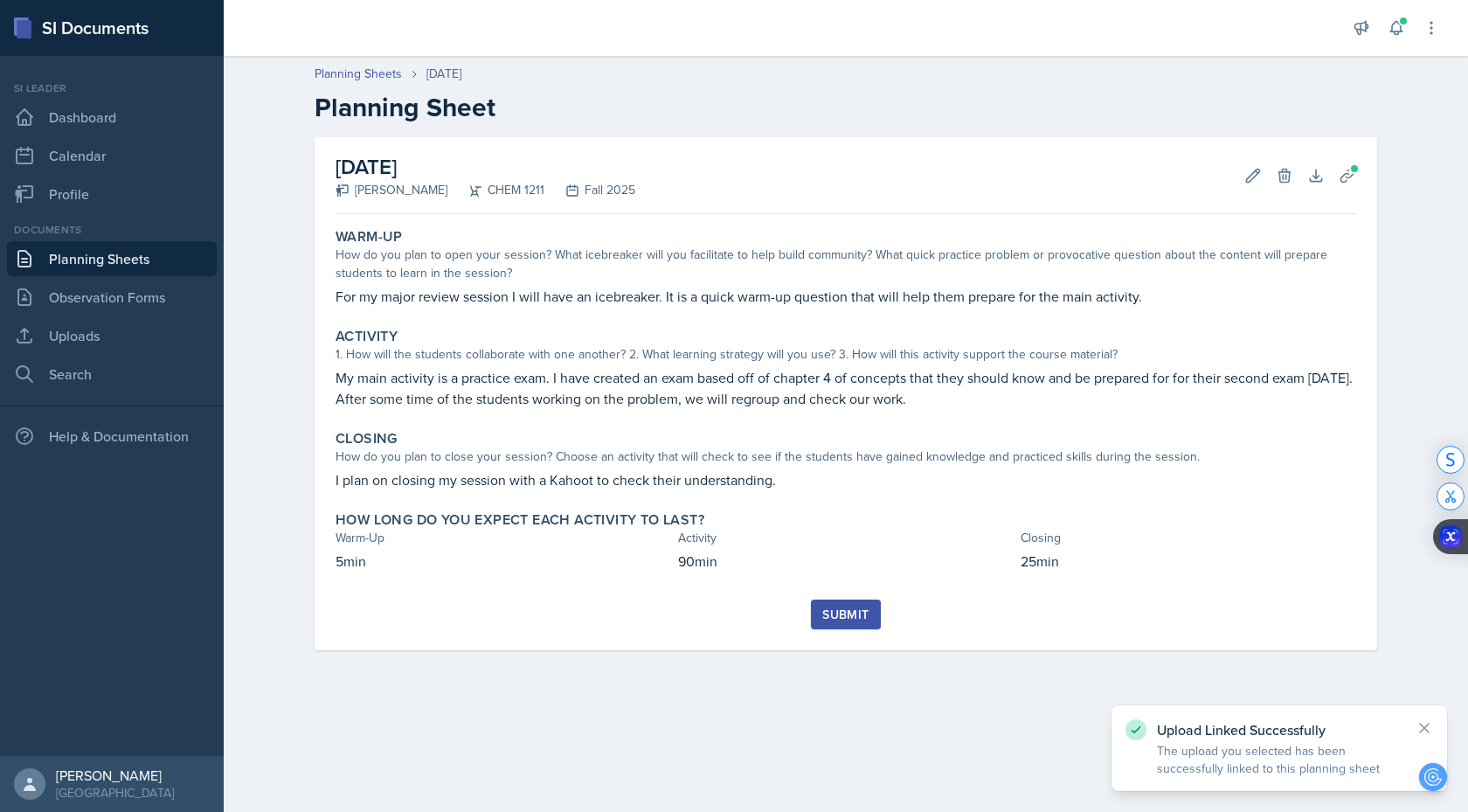
click at [843, 611] on div "Submit" at bounding box center [845, 613] width 46 height 14
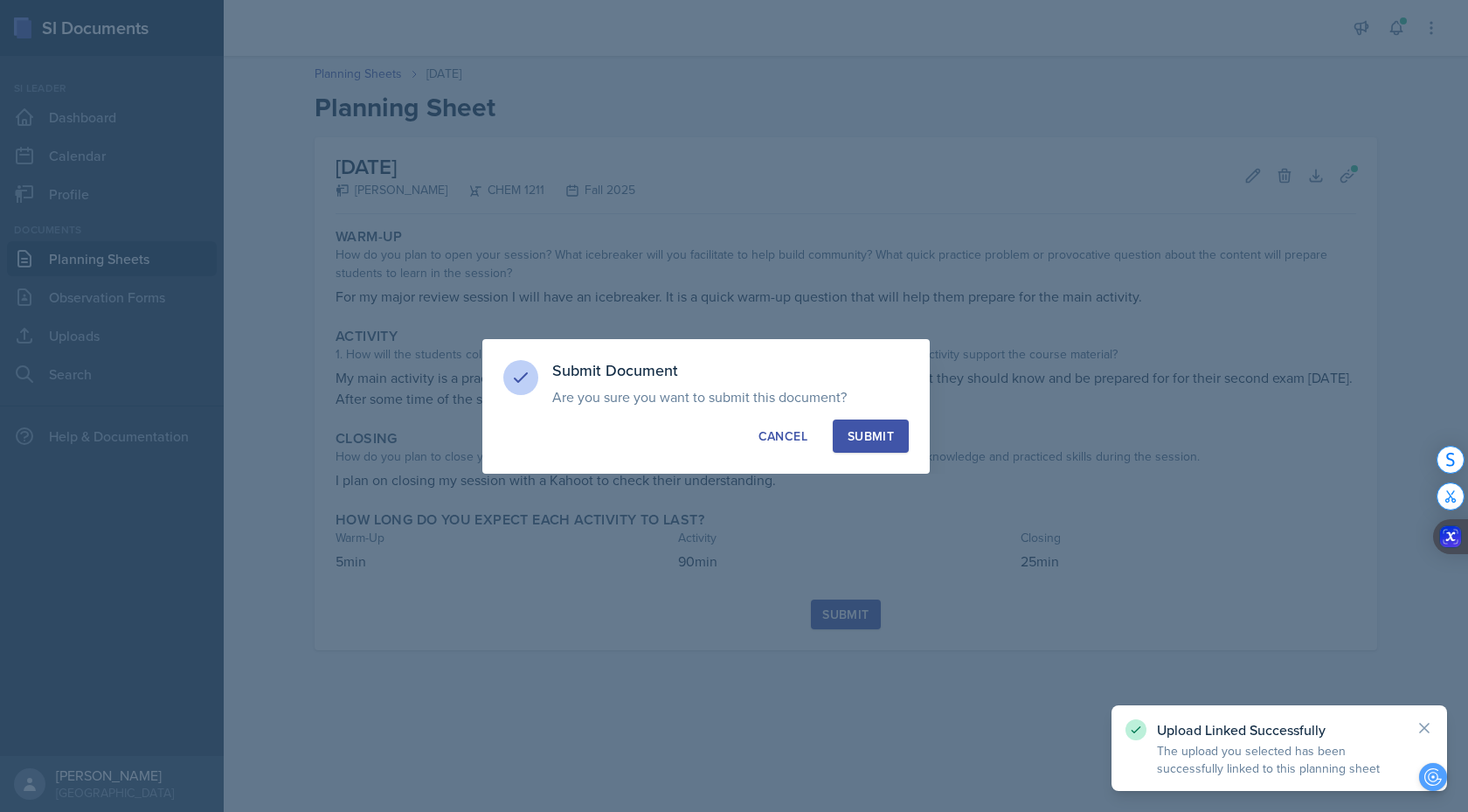
click at [868, 432] on div "Submit" at bounding box center [870, 435] width 46 height 17
